Goal: Task Accomplishment & Management: Complete application form

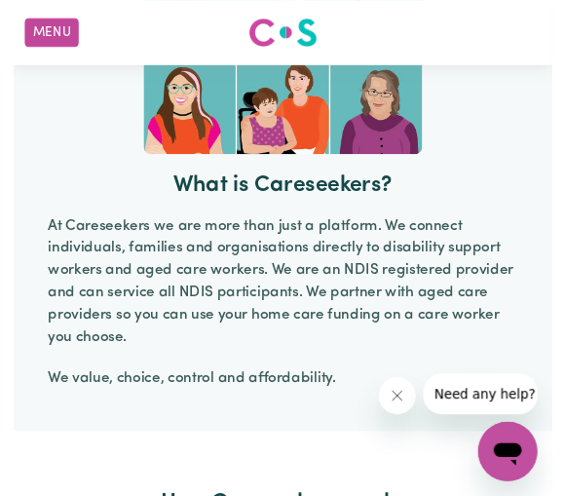
scroll to position [2413, 0]
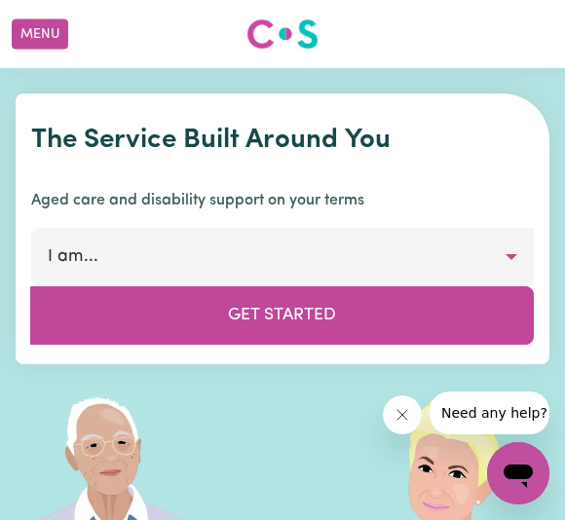
click at [451, 313] on button "Get Started" at bounding box center [282, 315] width 504 height 58
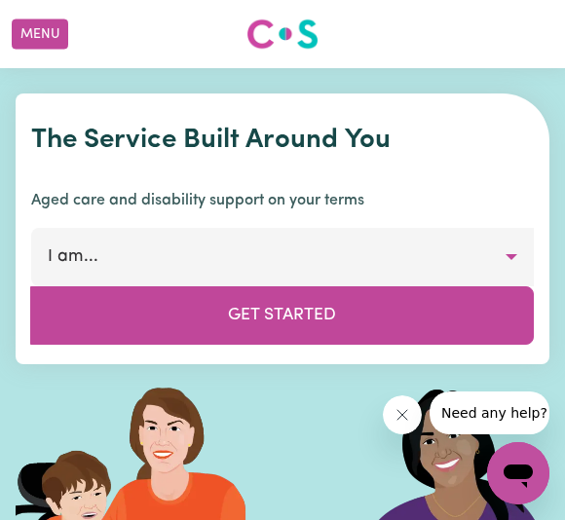
click at [451, 309] on button "Get Started" at bounding box center [282, 315] width 504 height 58
click at [468, 325] on button "Get Started" at bounding box center [282, 315] width 504 height 58
click at [467, 325] on button "Get Started" at bounding box center [282, 315] width 504 height 58
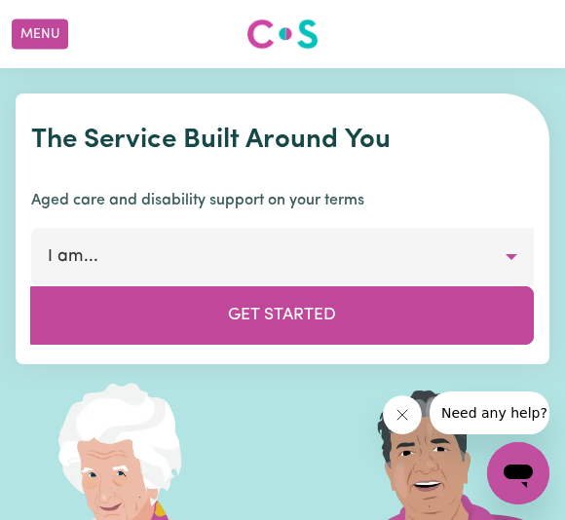
click at [420, 343] on button "Get Started" at bounding box center [282, 315] width 504 height 58
click at [430, 352] on div "The Service Built Around You Aged care and disability support on your terms I a…" at bounding box center [283, 229] width 534 height 271
click at [448, 332] on button "Get Started" at bounding box center [282, 315] width 504 height 58
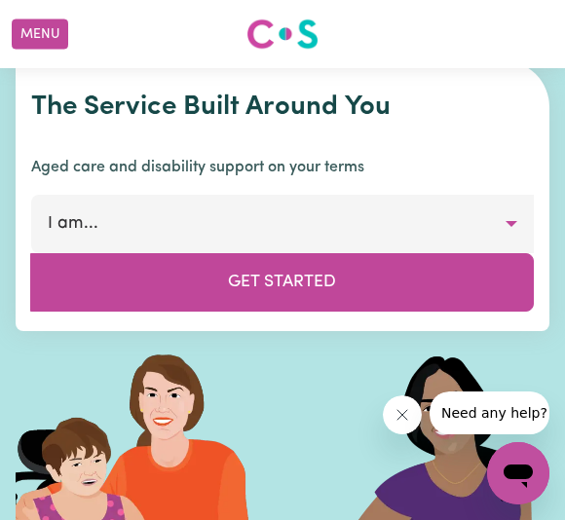
scroll to position [13, 0]
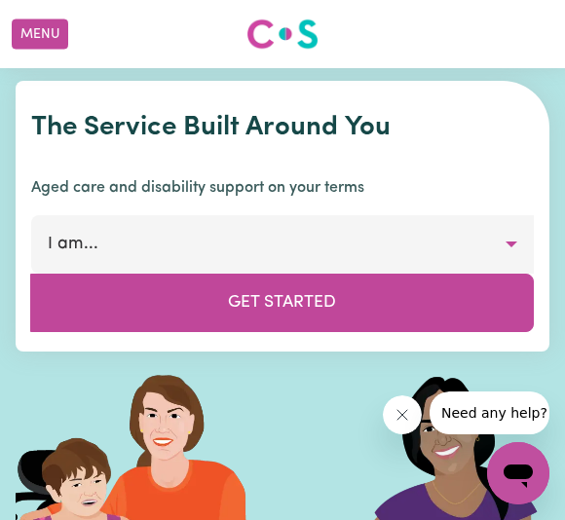
click at [431, 311] on button "Get Started" at bounding box center [282, 303] width 504 height 58
click at [430, 310] on button "Get Started" at bounding box center [282, 303] width 504 height 58
click at [449, 304] on button "Get Started" at bounding box center [282, 303] width 504 height 58
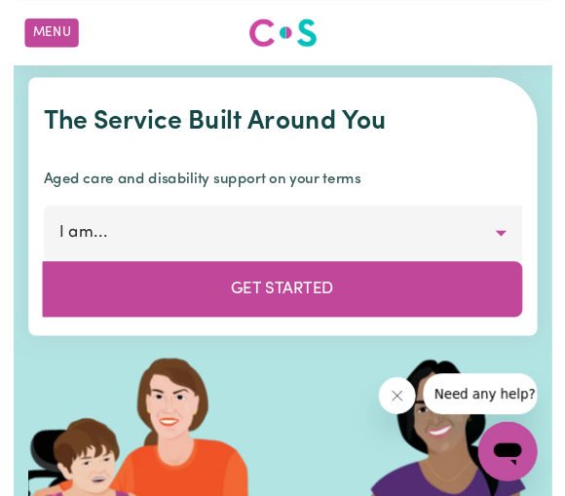
scroll to position [0, 0]
